Goal: Check status: Check status

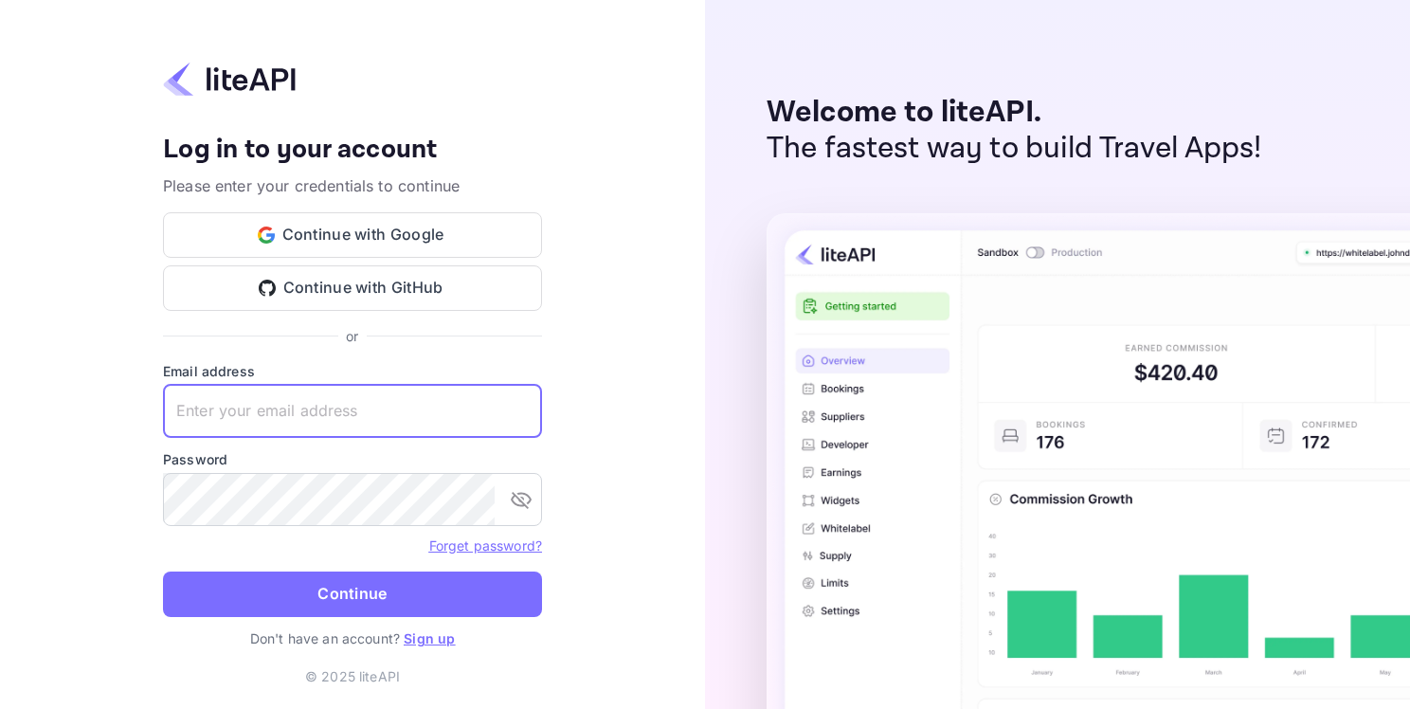
paste input "[EMAIL_ADDRESS][DOMAIN_NAME]"
type input "[EMAIL_ADDRESS][DOMAIN_NAME]"
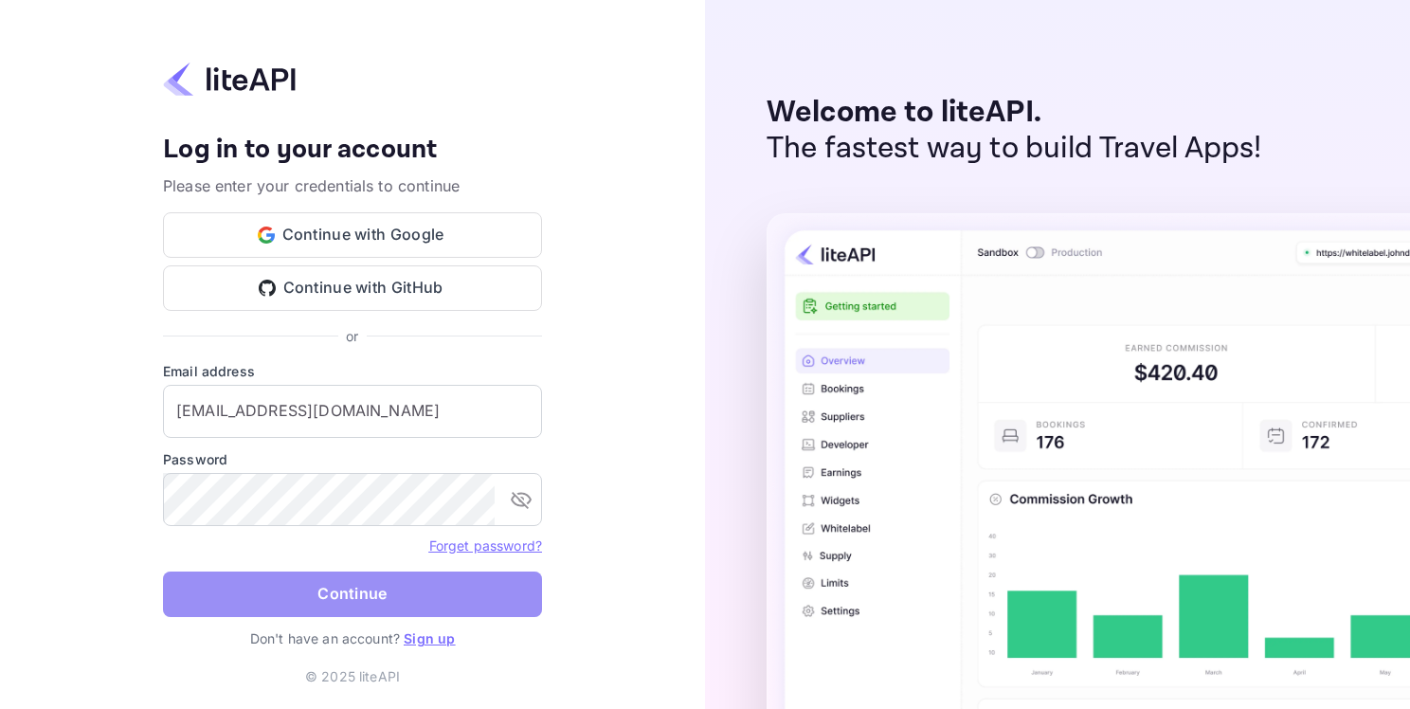
click at [353, 602] on button "Continue" at bounding box center [352, 594] width 379 height 45
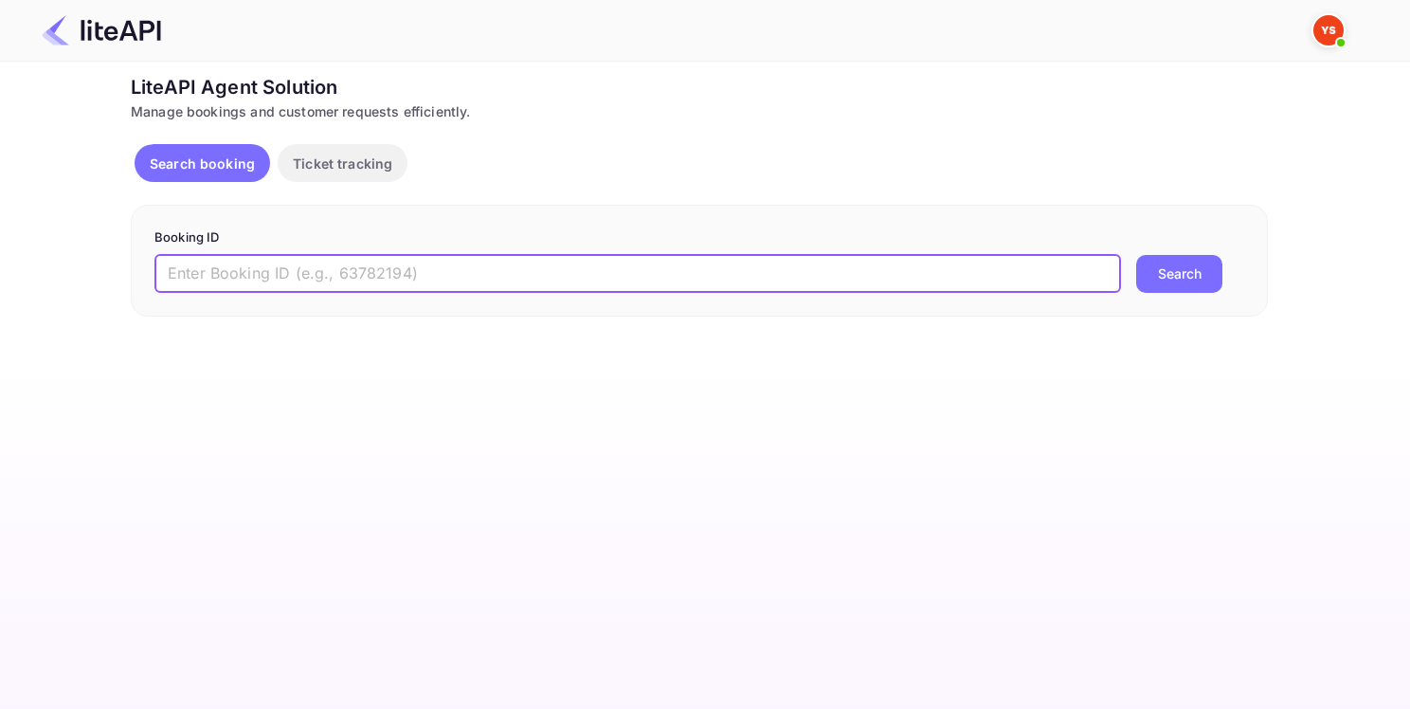
paste input "9189916"
type input "9189916"
click at [1180, 266] on button "Search" at bounding box center [1179, 274] width 86 height 38
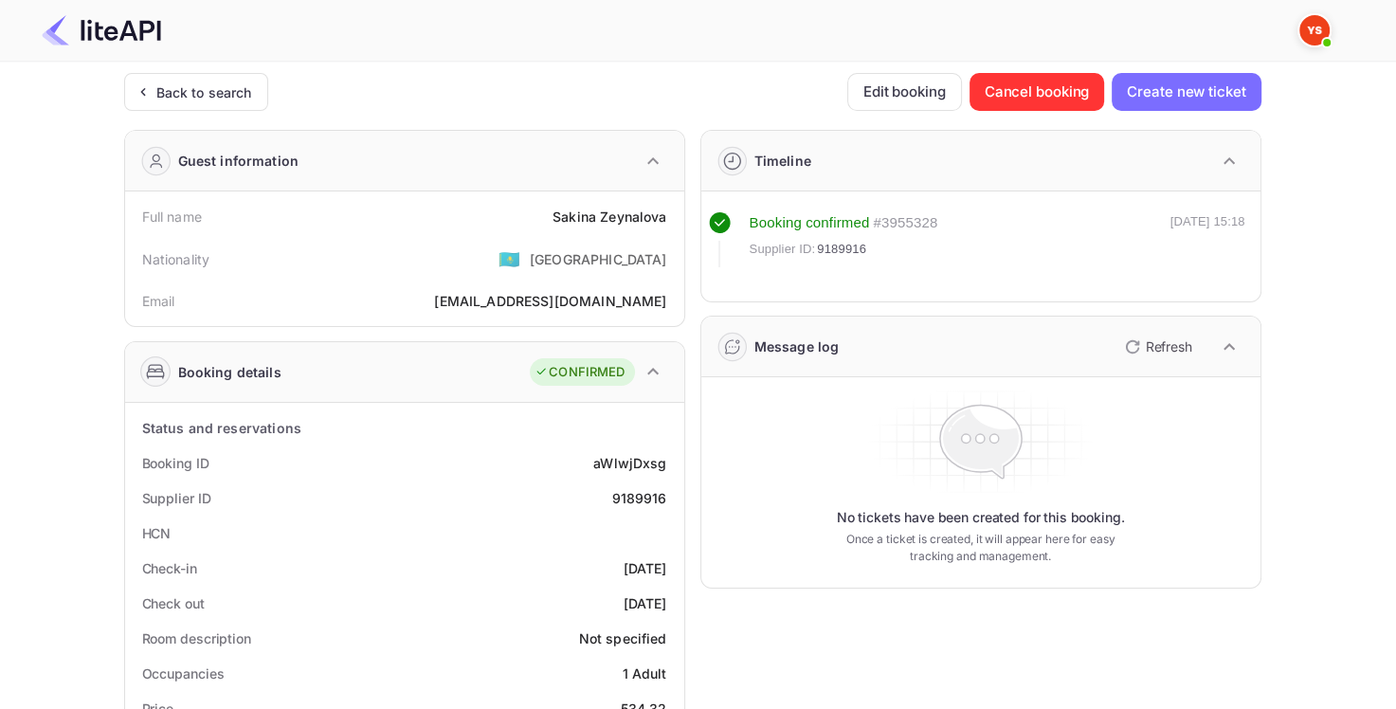
click at [647, 500] on div "9189916" at bounding box center [638, 498] width 55 height 20
copy div "9189916"
drag, startPoint x: 554, startPoint y: 214, endPoint x: 675, endPoint y: 212, distance: 120.4
click at [675, 212] on div "Full name [PERSON_NAME]" at bounding box center [405, 216] width 544 height 35
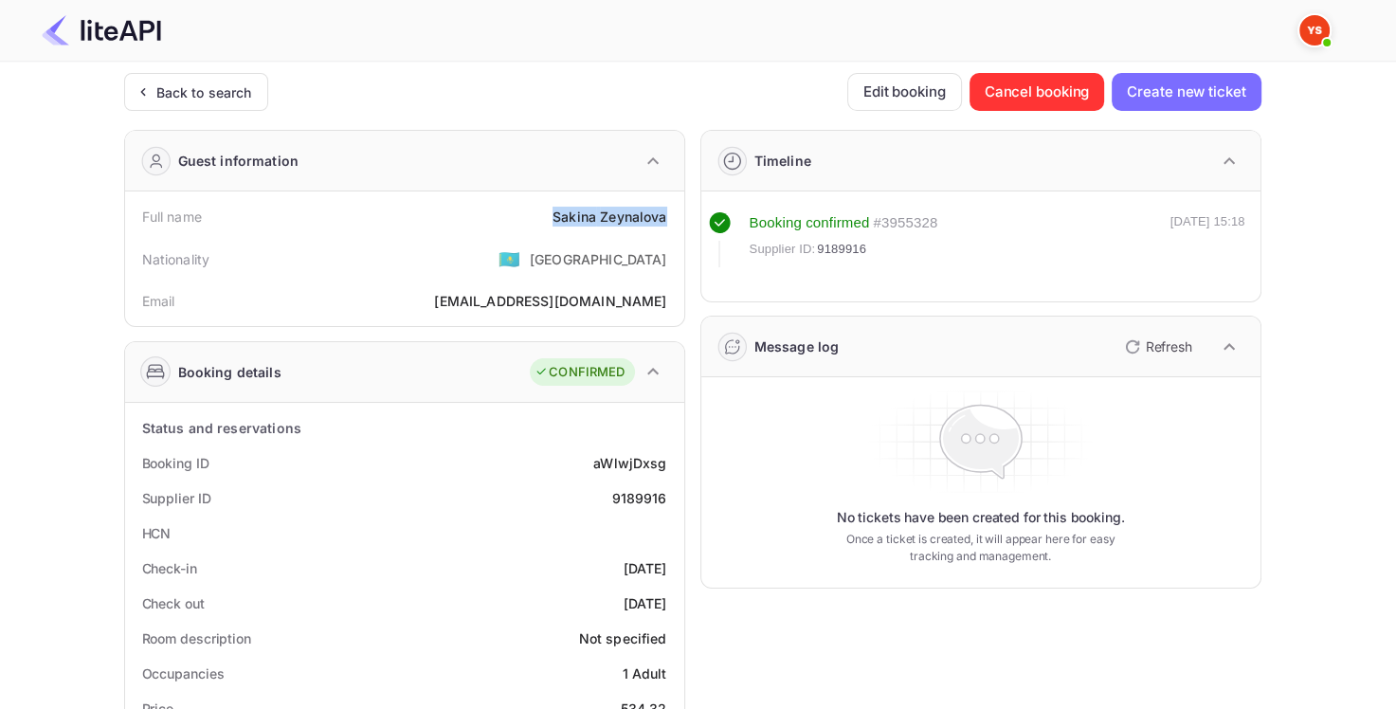
copy div "[PERSON_NAME]"
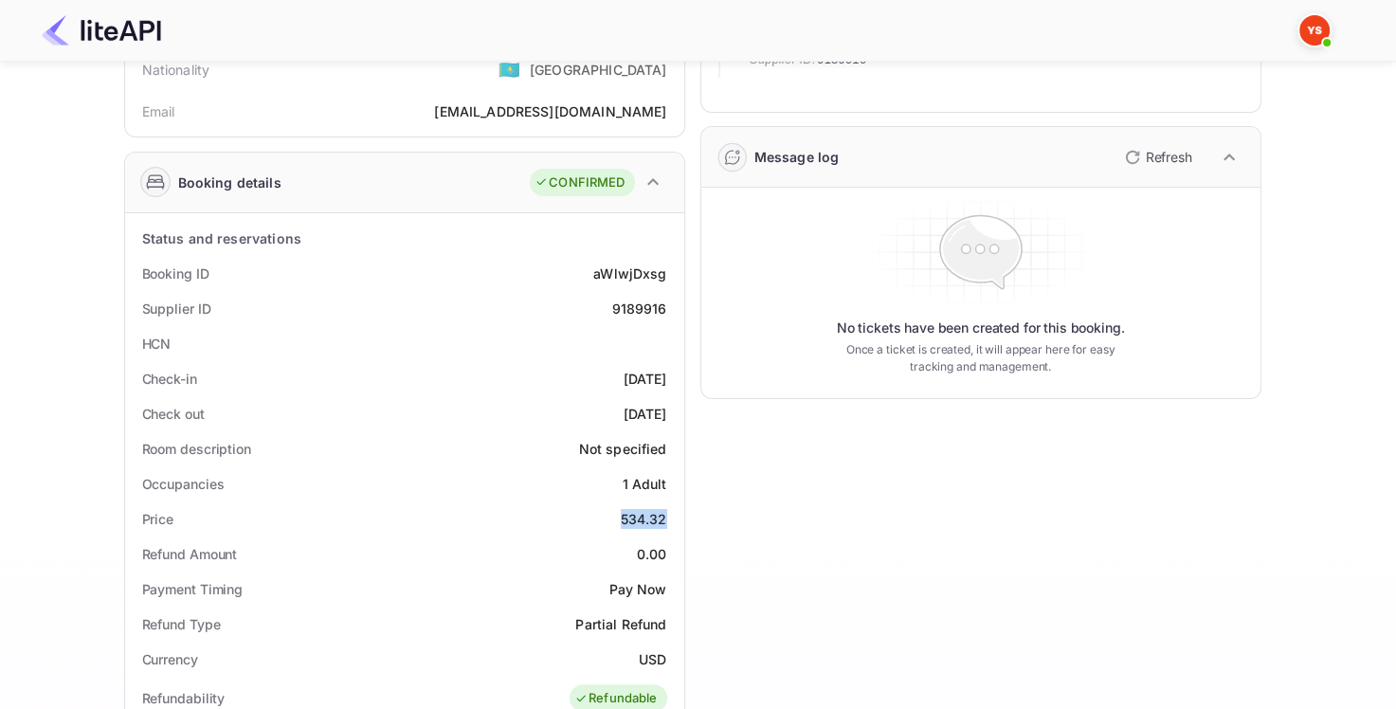
drag, startPoint x: 622, startPoint y: 516, endPoint x: 646, endPoint y: 519, distance: 24.9
click at [663, 516] on div "534.32" at bounding box center [644, 519] width 46 height 20
click at [614, 508] on div "Price 534.32" at bounding box center [405, 518] width 544 height 35
drag, startPoint x: 622, startPoint y: 518, endPoint x: 648, endPoint y: 522, distance: 27.0
click at [675, 516] on div "Price 534.32" at bounding box center [405, 518] width 544 height 35
